Goal: Information Seeking & Learning: Learn about a topic

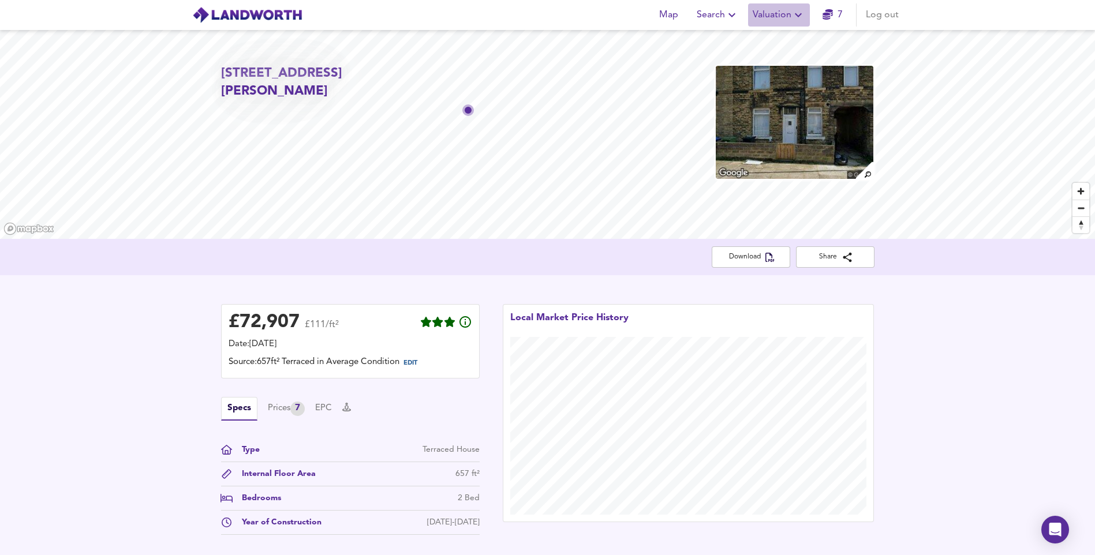
click at [783, 17] on span "Valuation" at bounding box center [778, 15] width 53 height 16
click at [791, 58] on li "Valuation Report History" at bounding box center [779, 62] width 138 height 21
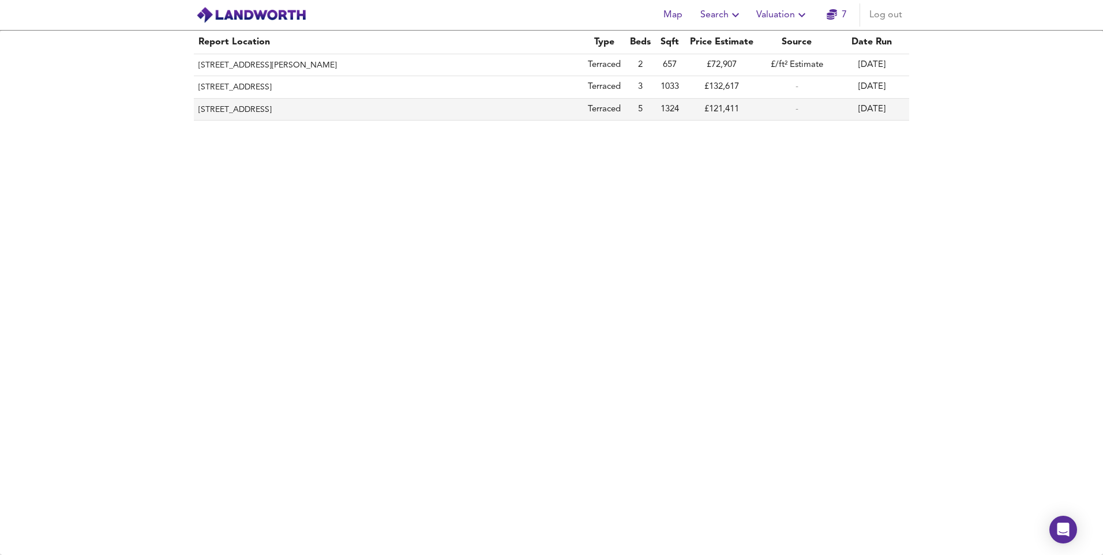
click at [261, 112] on th "[STREET_ADDRESS]" at bounding box center [389, 110] width 390 height 22
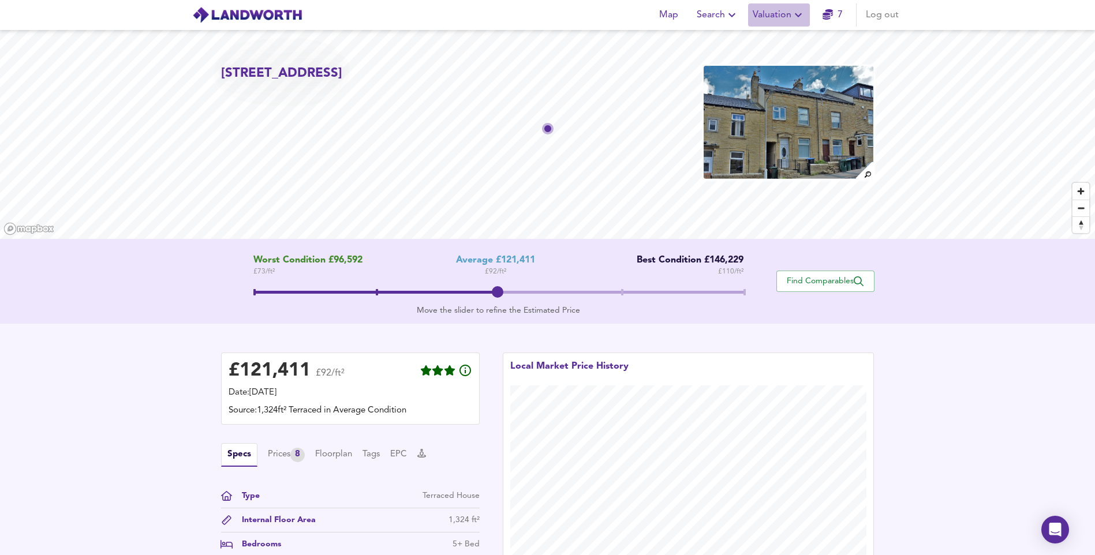
click at [796, 23] on button "Valuation" at bounding box center [779, 14] width 62 height 23
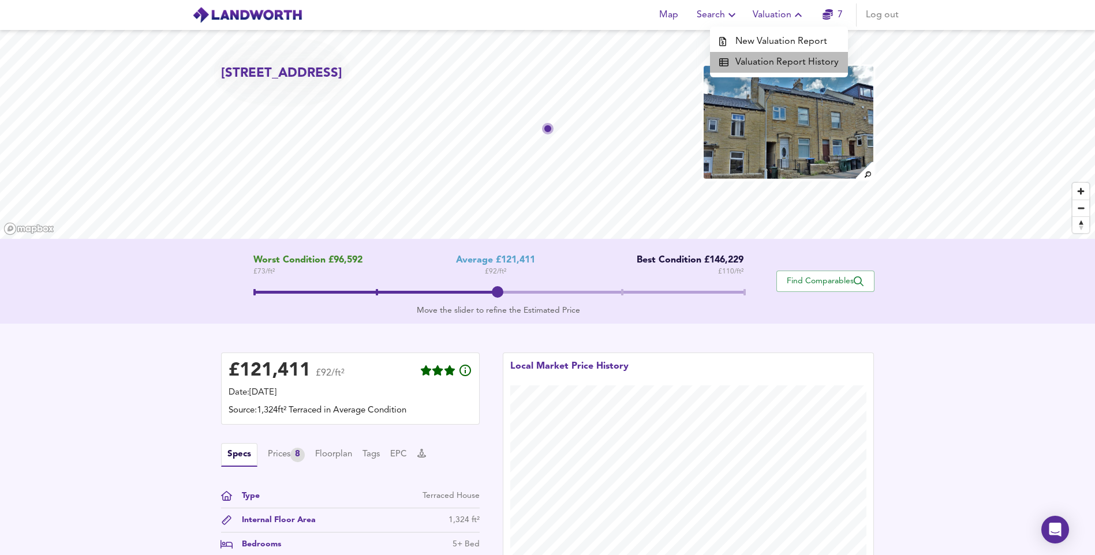
click at [783, 60] on li "Valuation Report History" at bounding box center [779, 62] width 138 height 21
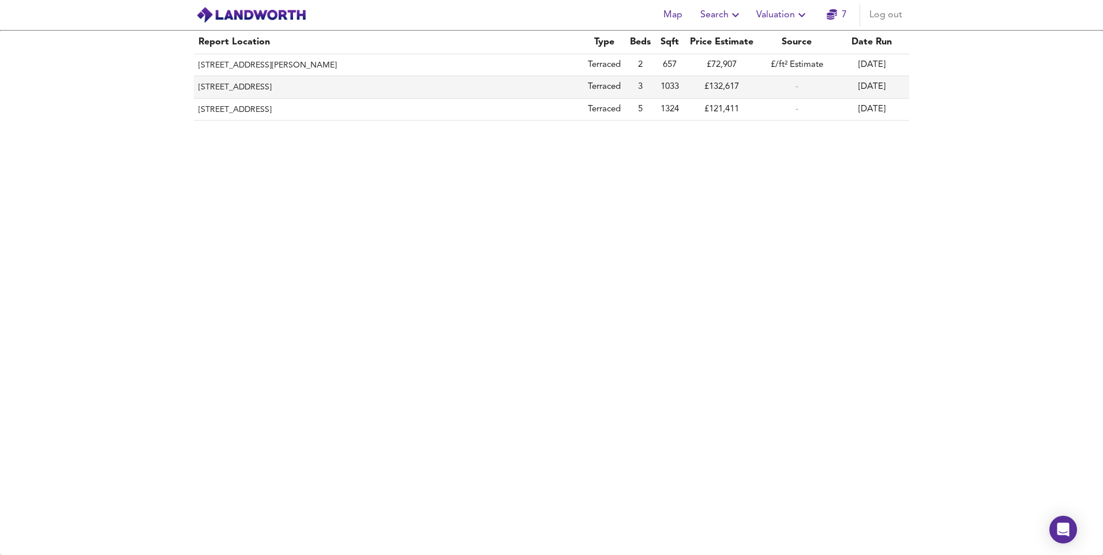
click at [302, 88] on th "[STREET_ADDRESS]" at bounding box center [389, 87] width 390 height 22
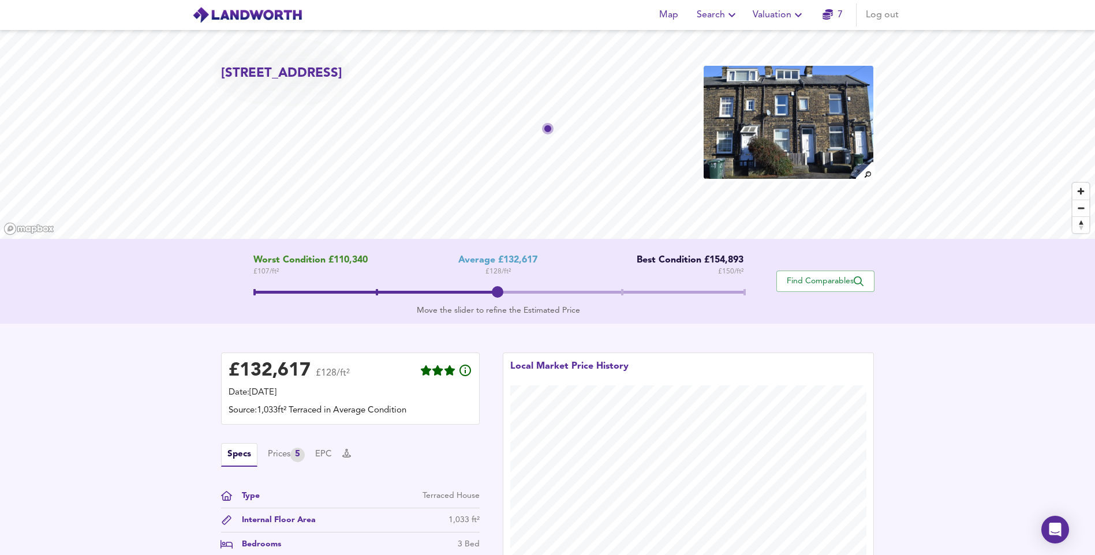
click at [789, 17] on span "Valuation" at bounding box center [778, 15] width 53 height 16
click at [762, 56] on li "Valuation Report History" at bounding box center [779, 62] width 138 height 21
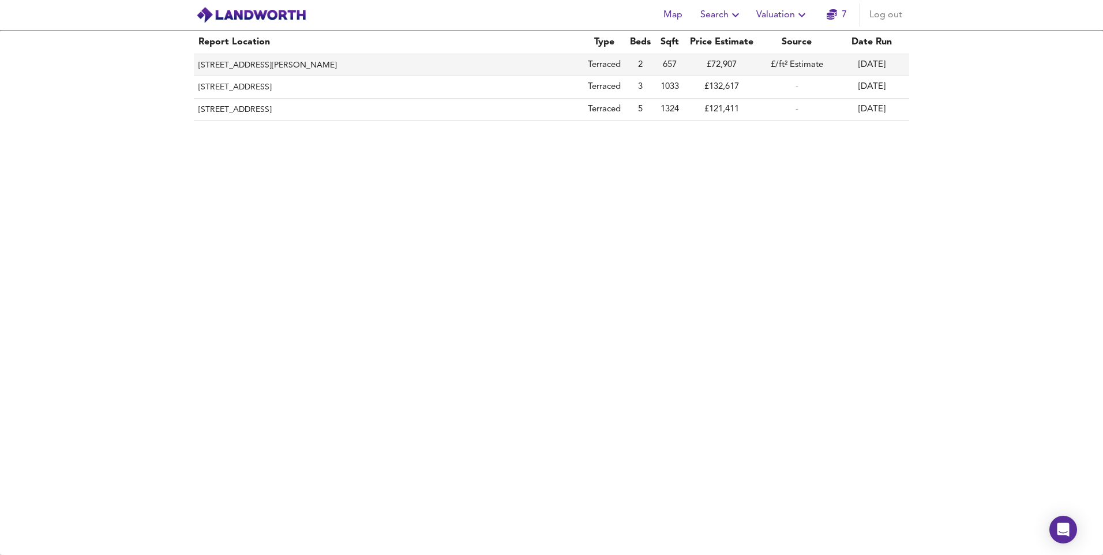
click at [276, 71] on th "[STREET_ADDRESS][PERSON_NAME]" at bounding box center [389, 65] width 390 height 22
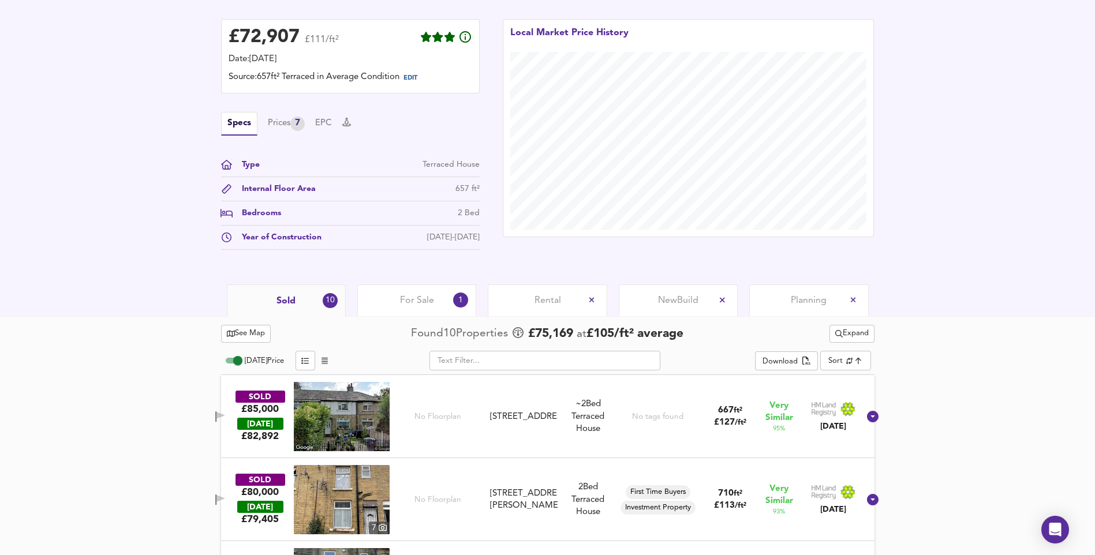
scroll to position [289, 0]
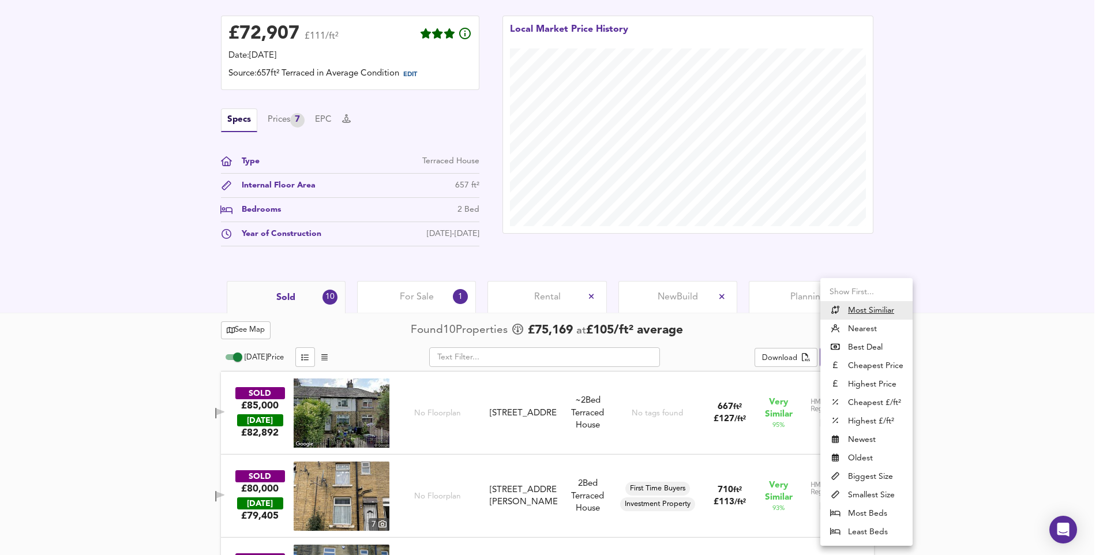
click at [872, 333] on li "Nearest" at bounding box center [867, 329] width 92 height 18
type input "distancetocenter"
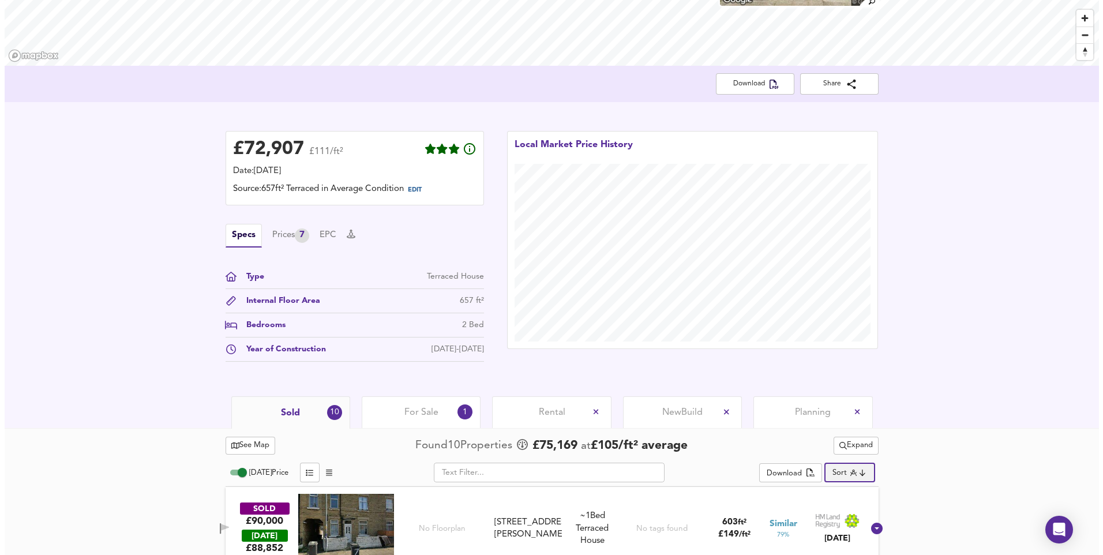
scroll to position [0, 0]
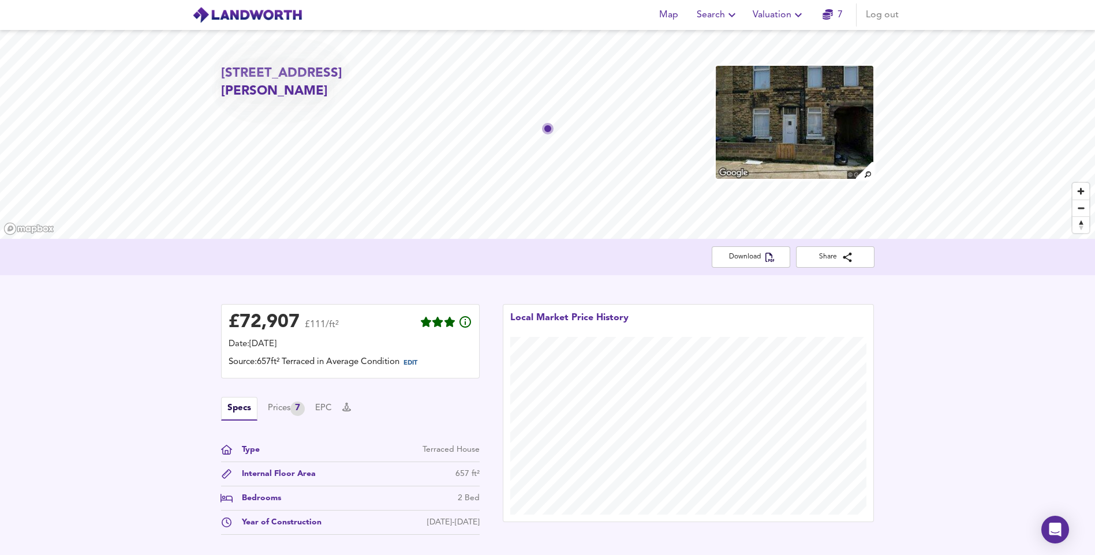
click at [789, 12] on span "Valuation" at bounding box center [778, 15] width 53 height 16
click at [759, 59] on li "Valuation Report History" at bounding box center [779, 62] width 138 height 21
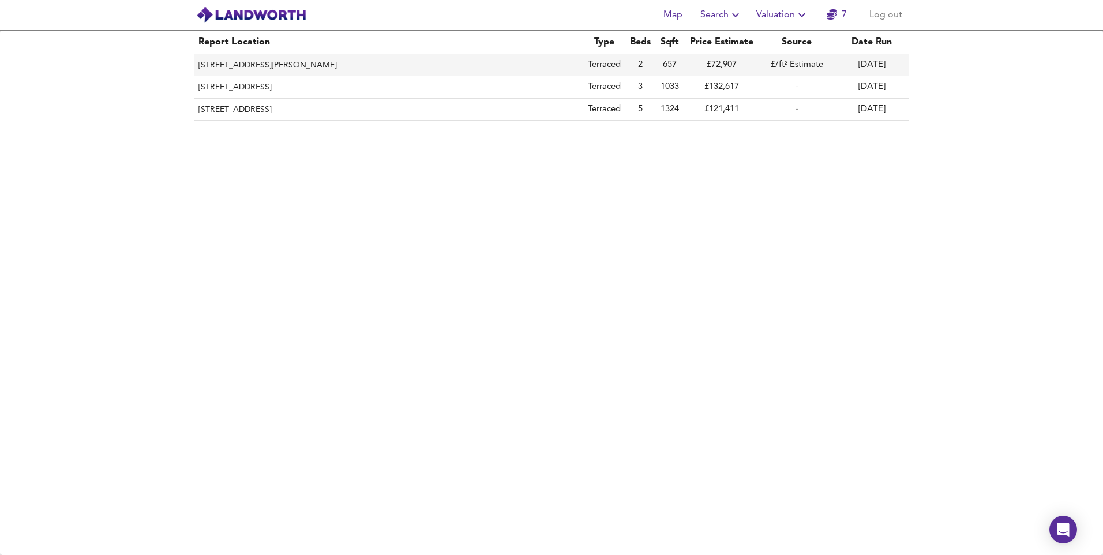
click at [553, 63] on th "[STREET_ADDRESS][PERSON_NAME]" at bounding box center [389, 65] width 390 height 22
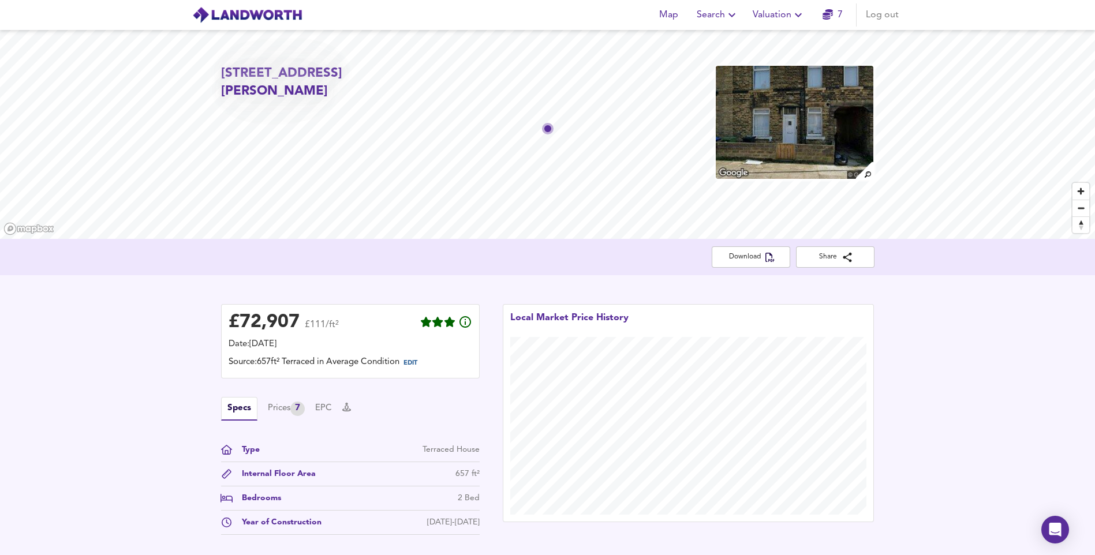
click at [721, 12] on span "Search" at bounding box center [717, 15] width 42 height 16
click at [723, 36] on li "New Search" at bounding box center [717, 41] width 114 height 21
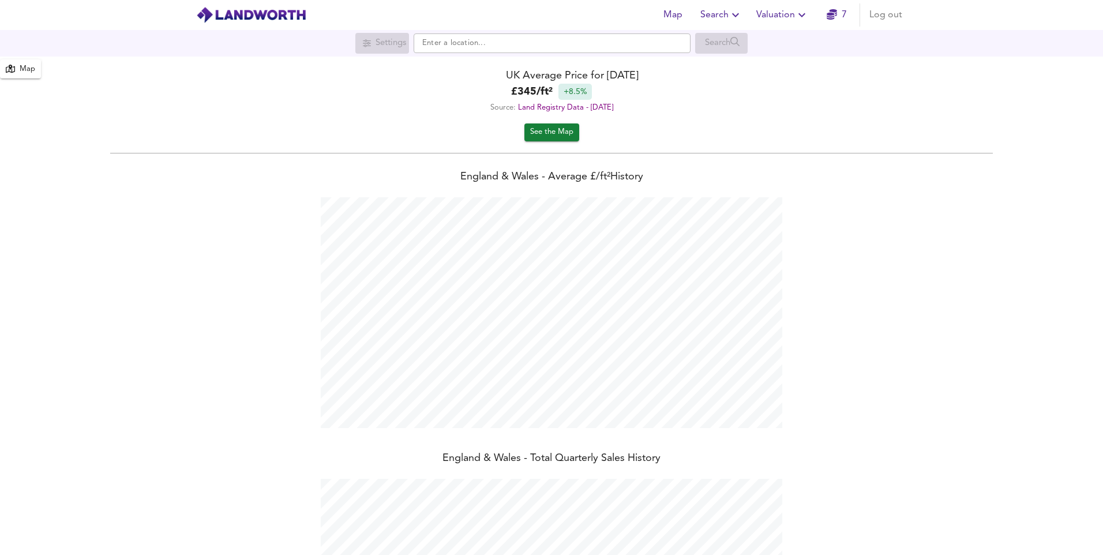
scroll to position [555, 1103]
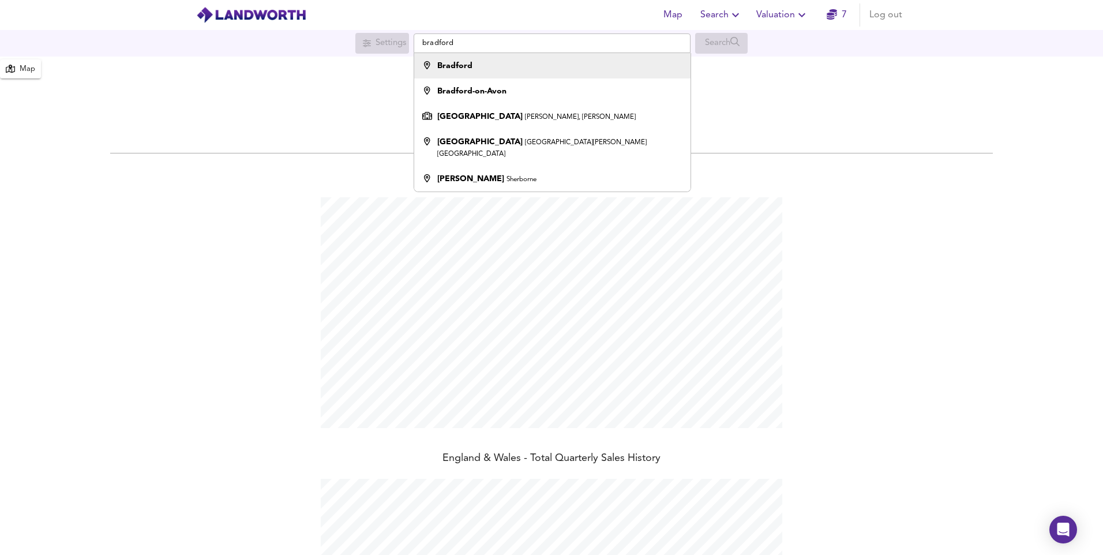
click at [474, 64] on div "Bradford" at bounding box center [549, 66] width 265 height 12
type input "Bradford"
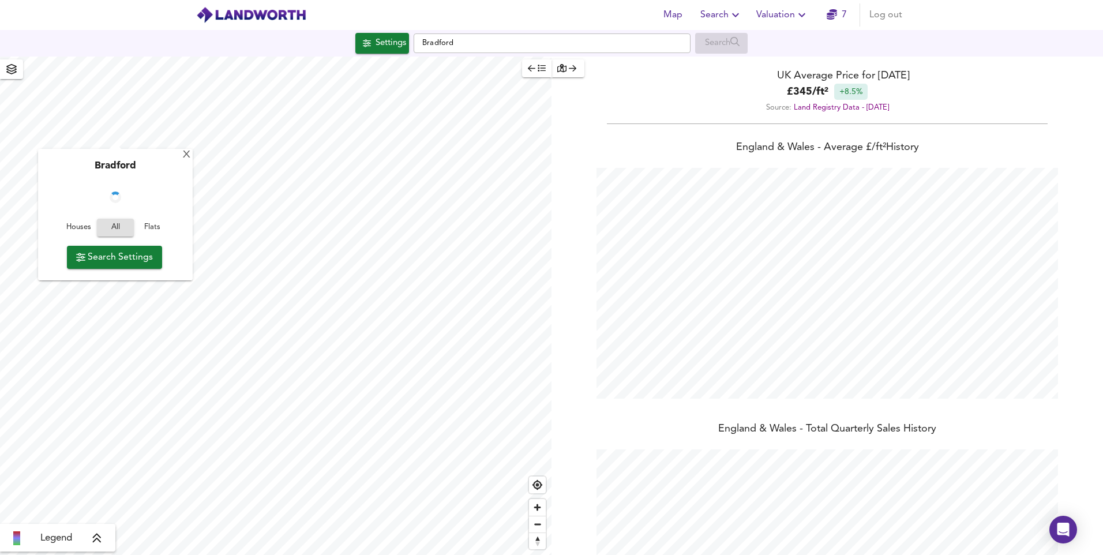
checkbox input "false"
checkbox input "true"
click at [87, 225] on span "Houses" at bounding box center [78, 227] width 31 height 13
type input "503"
click at [126, 259] on span "Search Settings" at bounding box center [114, 257] width 77 height 16
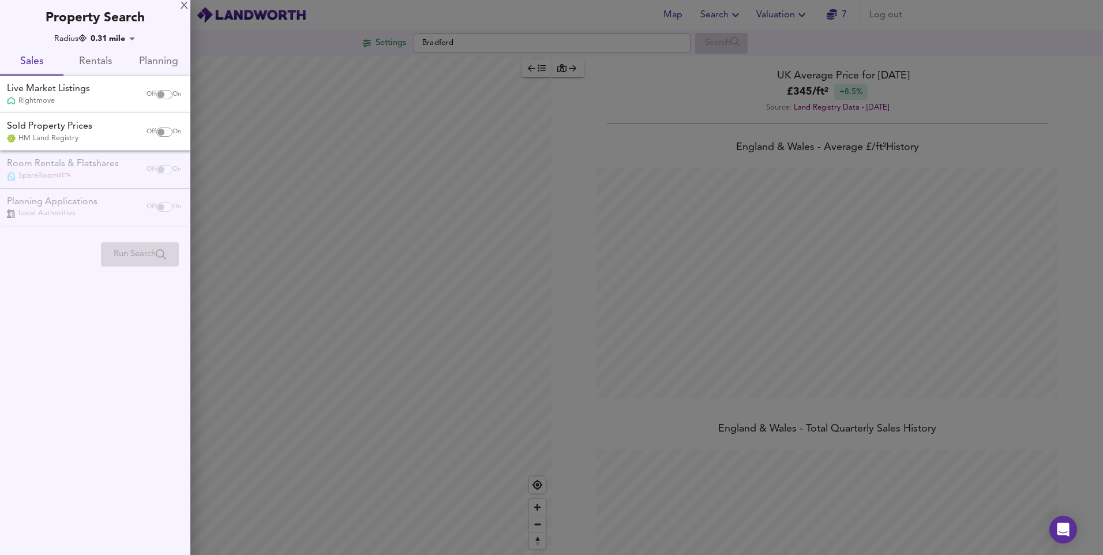
click at [162, 95] on input "checkbox" at bounding box center [161, 94] width 28 height 9
checkbox input "true"
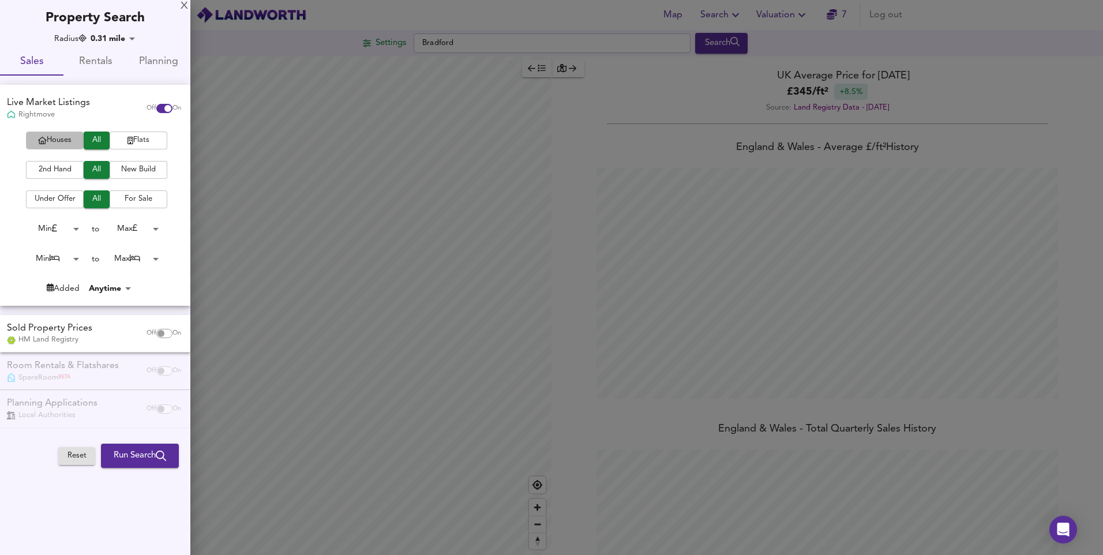
click at [65, 136] on span "Houses" at bounding box center [55, 140] width 46 height 13
click at [48, 166] on span "2nd Hand" at bounding box center [55, 169] width 46 height 13
click at [43, 229] on body "Map Search Valuation 7 Log out Settings Bradford Search Legend UK Average Price…" at bounding box center [551, 277] width 1103 height 555
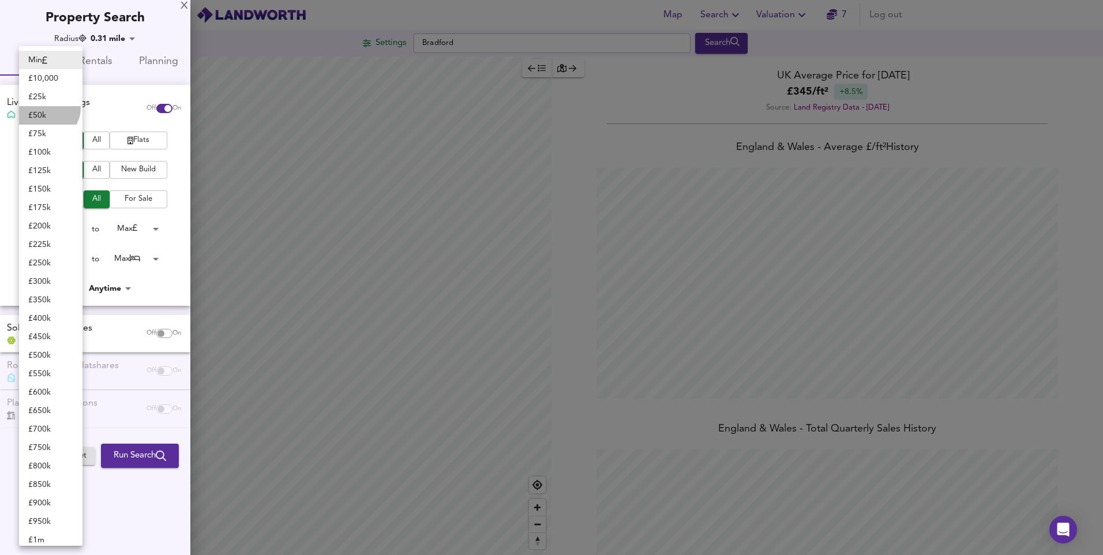
click at [47, 108] on li "£ 50k" at bounding box center [50, 115] width 63 height 18
type input "50000"
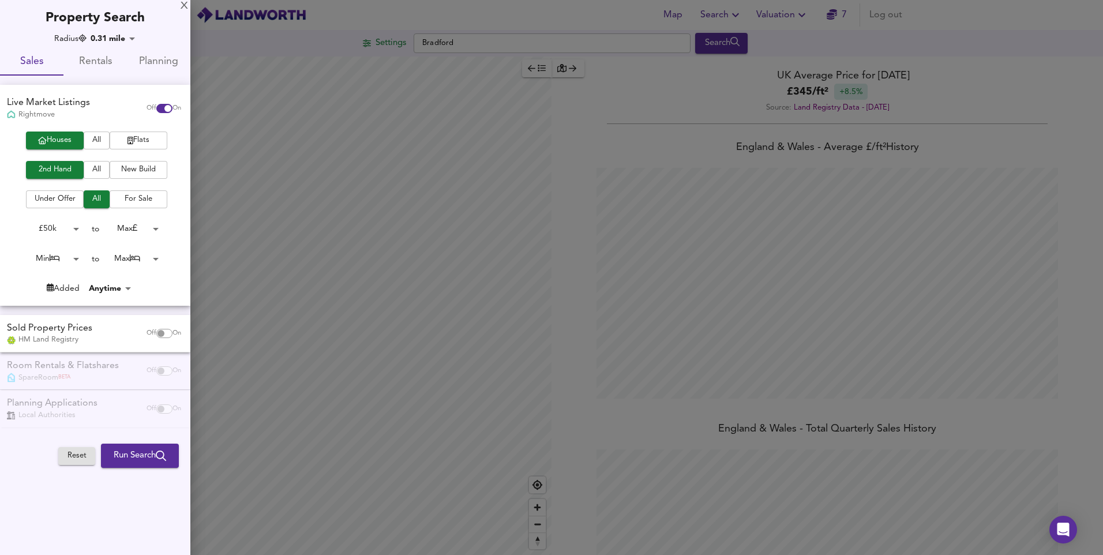
click at [137, 227] on body "Map Search Valuation 7 Log out Settings Bradford Search Legend UK Average Price…" at bounding box center [551, 277] width 1103 height 555
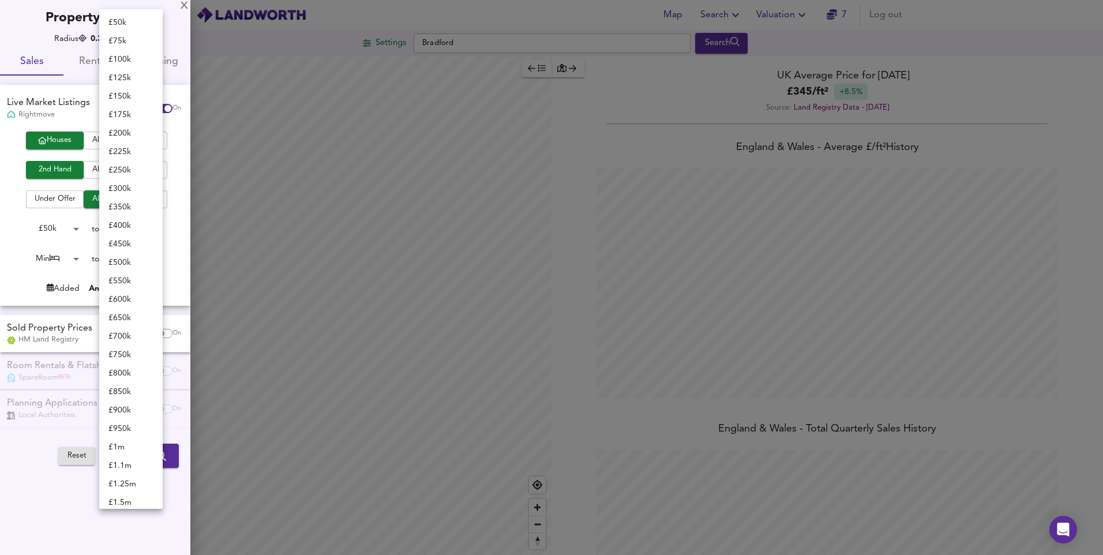
scroll to position [0, 0]
click at [128, 97] on li "£ 150k" at bounding box center [130, 97] width 63 height 18
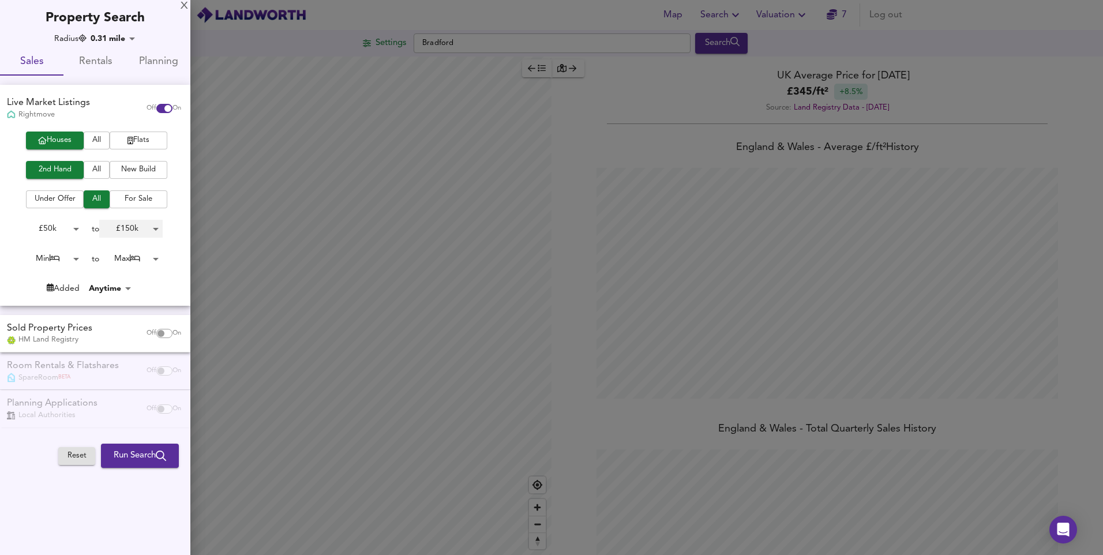
type input "150000"
click at [129, 463] on span "Run Search" at bounding box center [140, 455] width 53 height 15
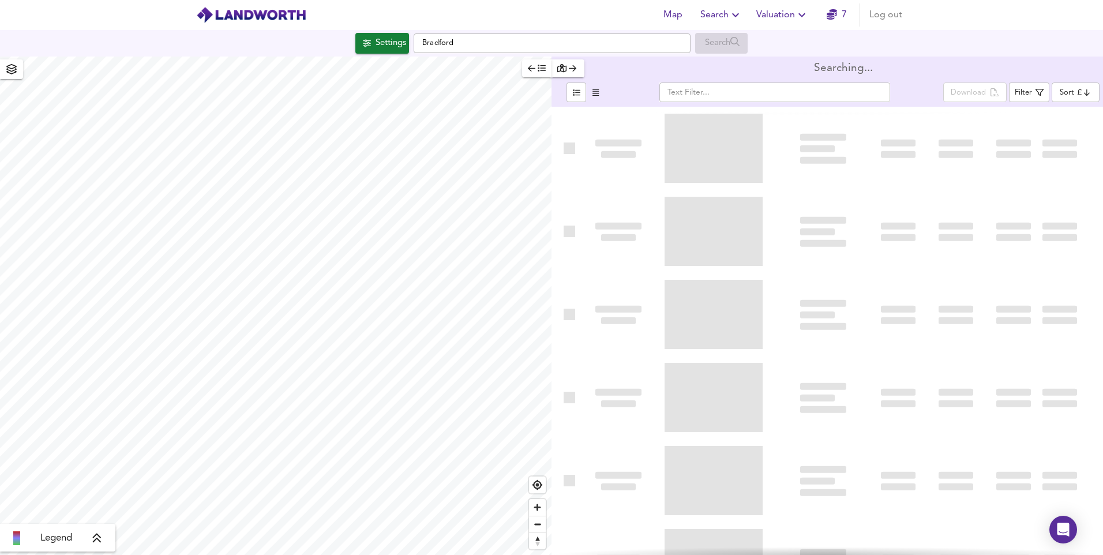
type input "bestdeal"
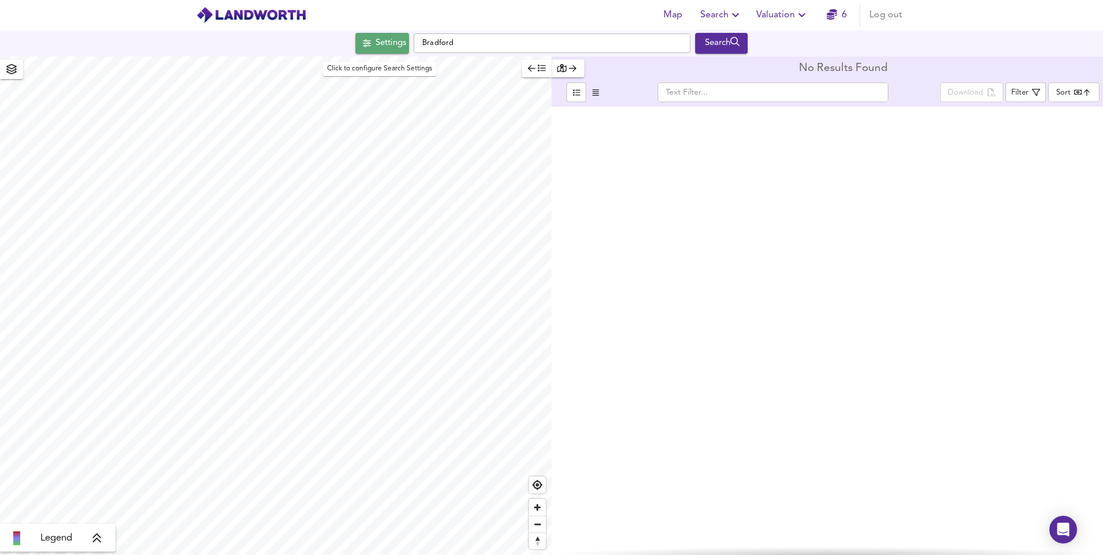
click at [379, 38] on div "Settings" at bounding box center [391, 43] width 31 height 15
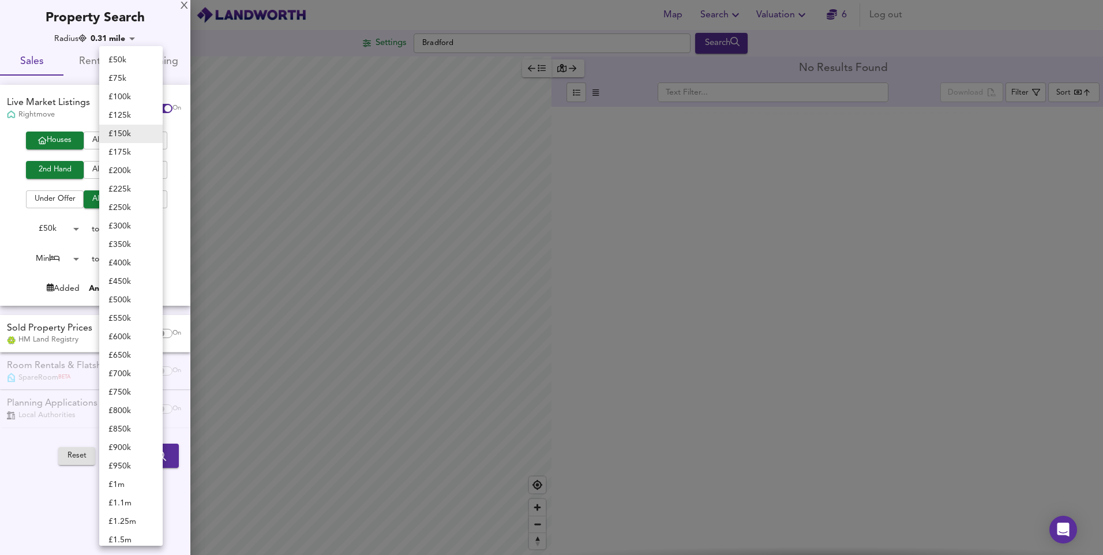
click at [151, 231] on body "Map Search Valuation 6 Log out Settings Bradford Search Legend No Results Found…" at bounding box center [551, 277] width 1103 height 555
click at [135, 172] on li "£ 200k" at bounding box center [130, 171] width 63 height 18
type input "200000"
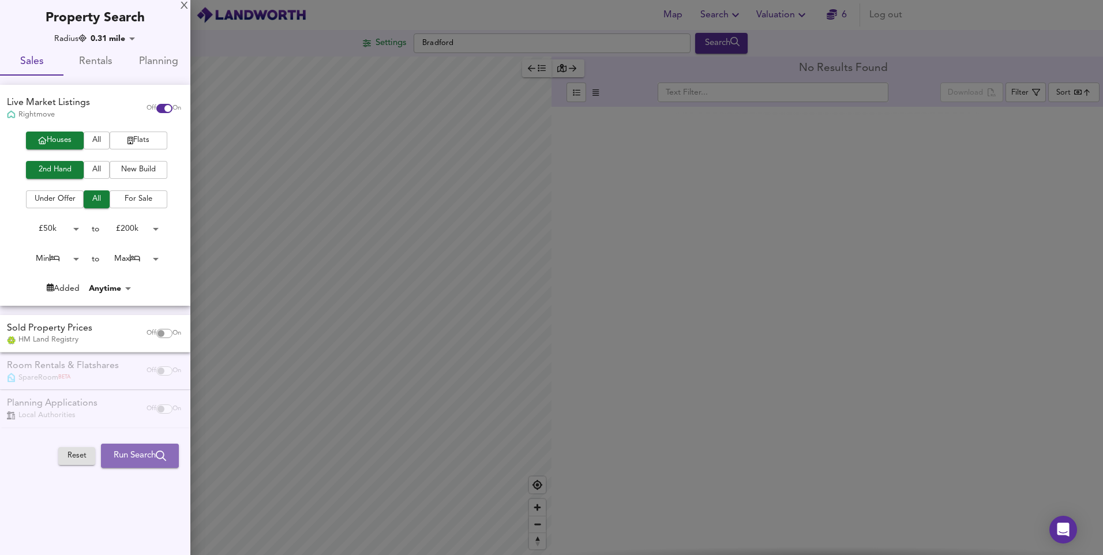
click at [138, 449] on span "Run Search" at bounding box center [140, 455] width 53 height 15
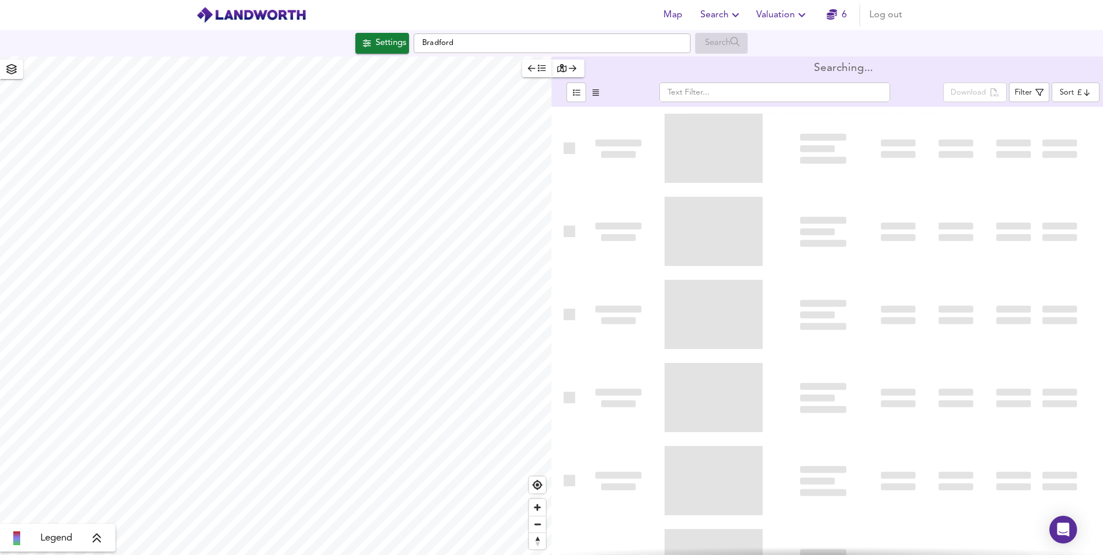
type input "bestdeal"
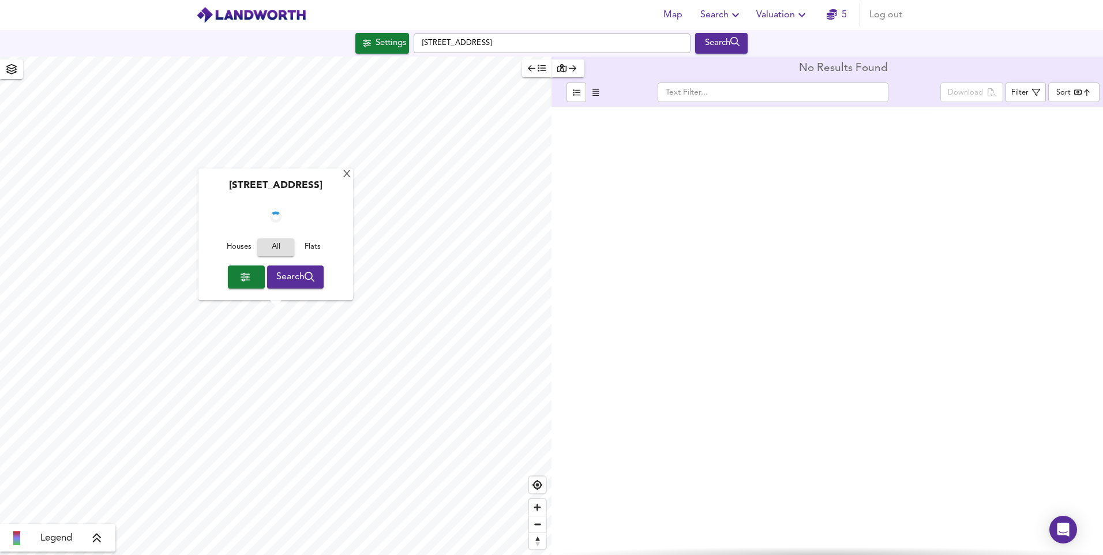
checkbox input "false"
checkbox input "true"
click at [290, 279] on span "Search" at bounding box center [295, 277] width 39 height 16
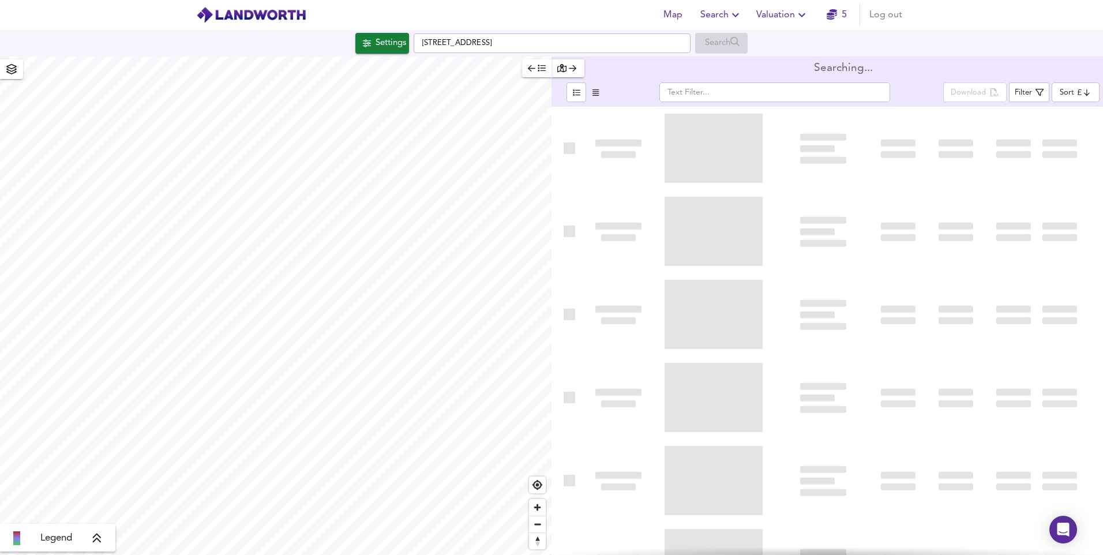
type input "bestdeal"
